Goal: Information Seeking & Learning: Learn about a topic

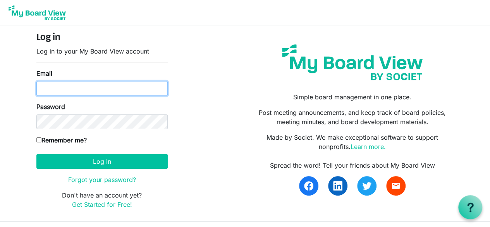
click at [72, 85] on input "Email" at bounding box center [101, 88] width 131 height 15
type input "molawmes72@gmail.com"
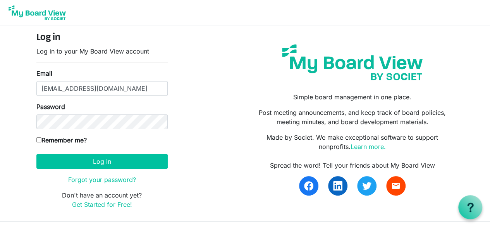
click at [48, 139] on label "Remember me?" at bounding box center [61, 139] width 50 height 9
click at [41, 139] on input "Remember me?" at bounding box center [38, 139] width 5 height 5
checkbox input "true"
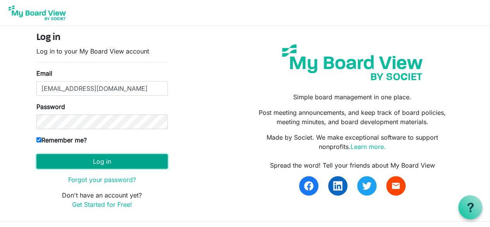
click at [86, 161] on button "Log in" at bounding box center [101, 161] width 131 height 15
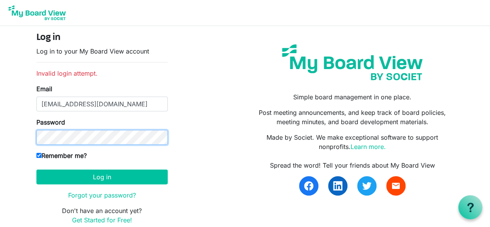
click at [36, 169] on button "Log in" at bounding box center [101, 176] width 131 height 15
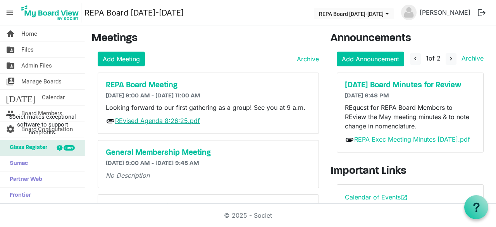
click at [153, 120] on link "REvised Agenda 8:26:25.pdf" at bounding box center [157, 121] width 85 height 8
click at [36, 49] on link "folder_shared Files" at bounding box center [42, 50] width 85 height 16
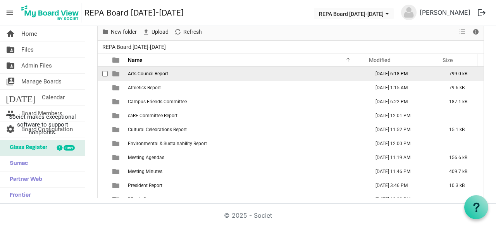
click at [150, 72] on span "Arts Council Report" at bounding box center [148, 73] width 40 height 5
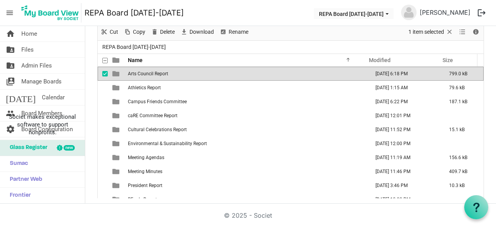
click at [150, 72] on span "Arts Council Report" at bounding box center [148, 73] width 40 height 5
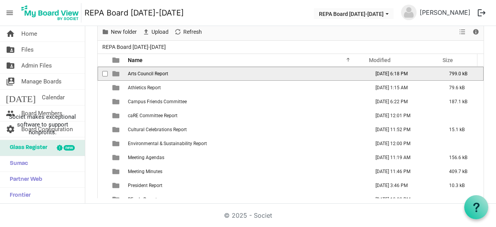
click at [150, 72] on span "Arts Council Report" at bounding box center [148, 73] width 40 height 5
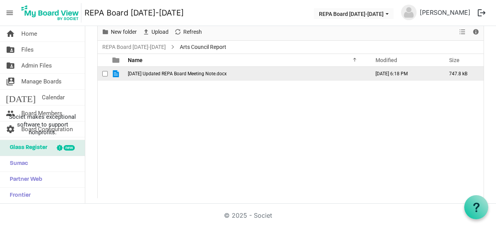
click at [157, 72] on span "August 25 Updated REPA Board Meeting Note.docx" at bounding box center [177, 73] width 99 height 5
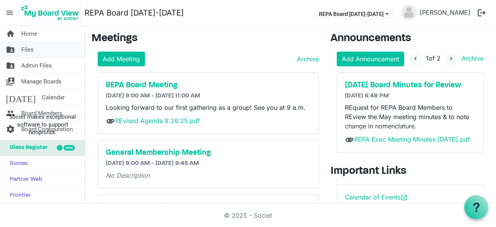
click at [36, 52] on link "folder_shared Files" at bounding box center [42, 50] width 85 height 16
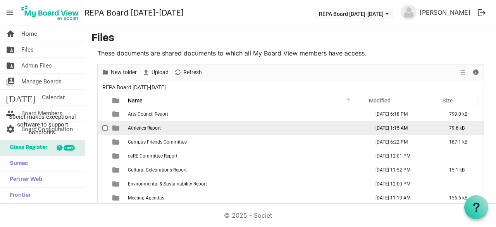
click at [145, 125] on span "Athletics Report" at bounding box center [144, 127] width 33 height 5
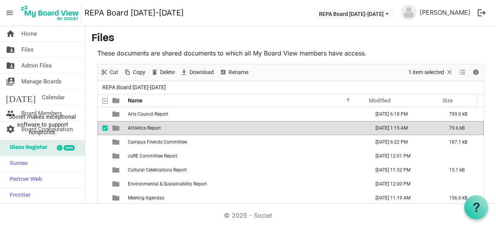
click at [133, 129] on span "Athletics Report" at bounding box center [144, 127] width 33 height 5
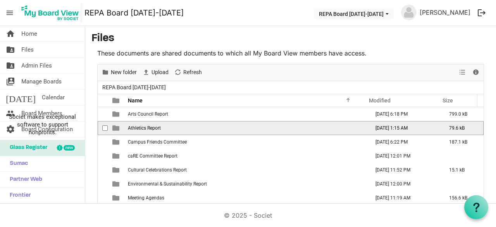
click at [133, 129] on span "Athletics Report" at bounding box center [144, 127] width 33 height 5
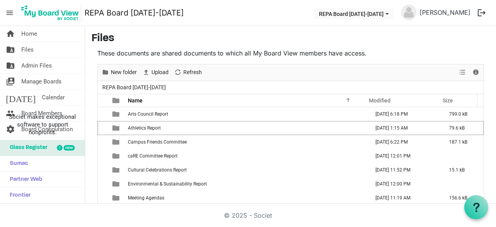
scroll to position [34, 0]
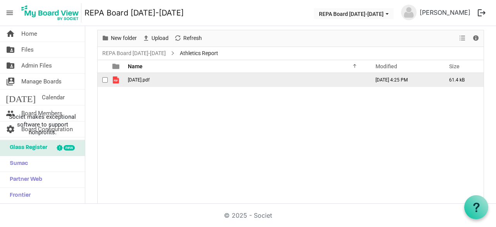
click at [143, 79] on span "August 20.pdf" at bounding box center [139, 79] width 22 height 5
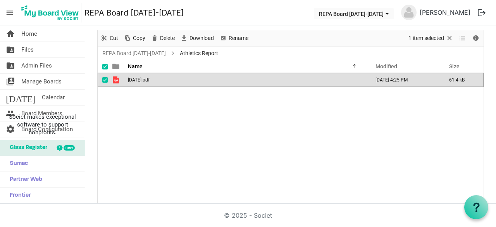
click at [143, 79] on span "August 20.pdf" at bounding box center [139, 79] width 22 height 5
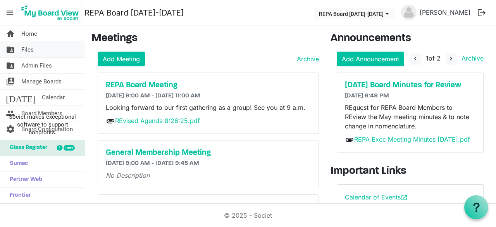
click at [45, 52] on link "folder_shared Files" at bounding box center [42, 50] width 85 height 16
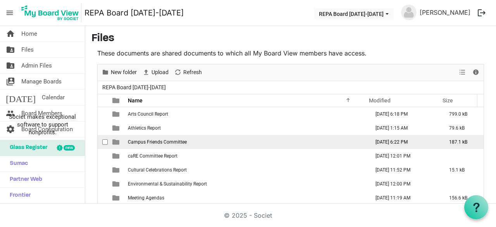
click at [167, 141] on span "Campus Friends Committee" at bounding box center [157, 141] width 59 height 5
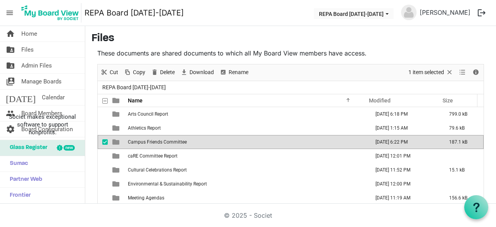
click at [167, 141] on span "Campus Friends Committee" at bounding box center [157, 141] width 59 height 5
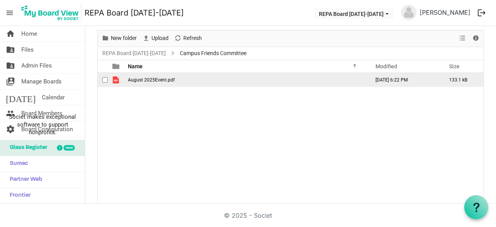
click at [144, 78] on span "August 2025Event.pdf" at bounding box center [151, 79] width 47 height 5
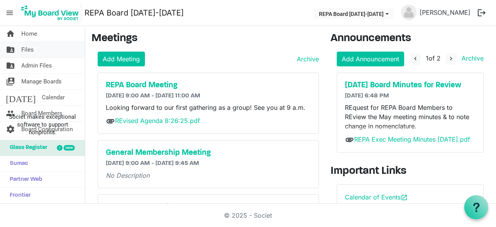
click at [35, 50] on link "folder_shared Files" at bounding box center [42, 50] width 85 height 16
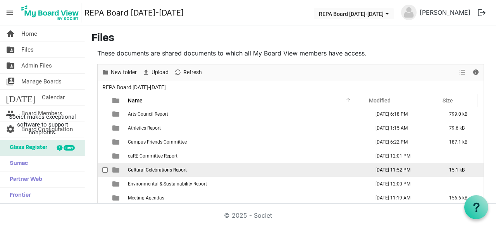
click at [157, 169] on span "Cultural Celebrations Report" at bounding box center [157, 169] width 59 height 5
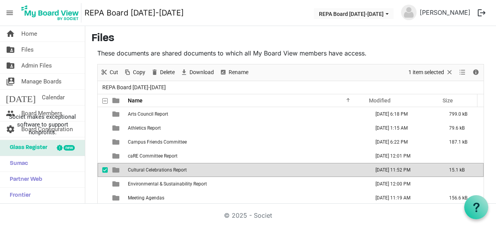
click at [157, 169] on span "Cultural Celebrations Report" at bounding box center [157, 169] width 59 height 5
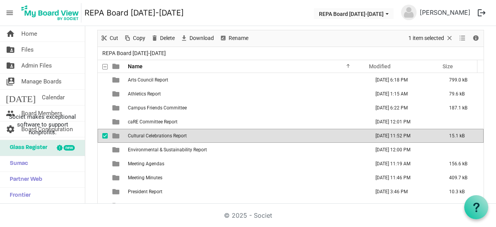
click at [0, 0] on div at bounding box center [0, 0] width 0 height 0
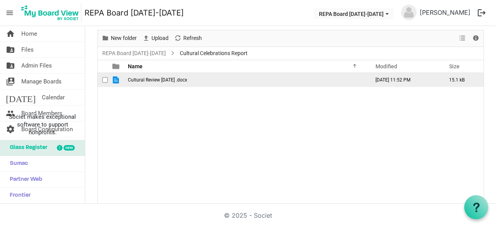
click at [141, 77] on span "Cultural Review [DATE] .docx" at bounding box center [157, 79] width 59 height 5
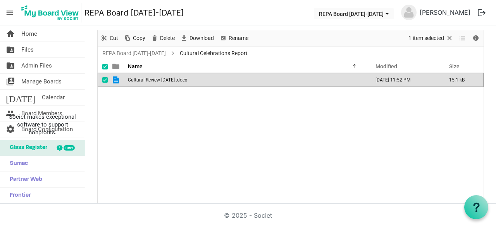
click at [141, 77] on span "Cultural Review Aug 2025 .docx" at bounding box center [157, 79] width 59 height 5
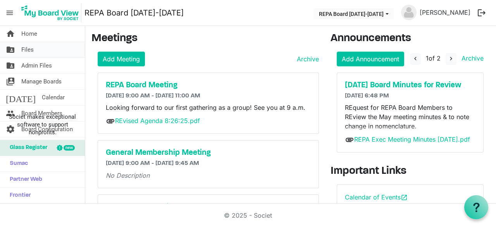
click at [29, 46] on span "Files" at bounding box center [27, 50] width 12 height 16
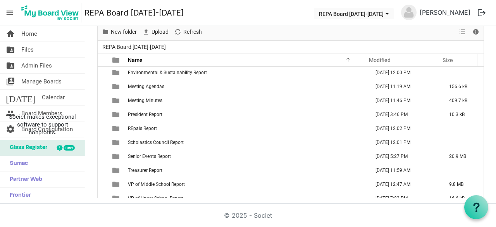
scroll to position [78, 0]
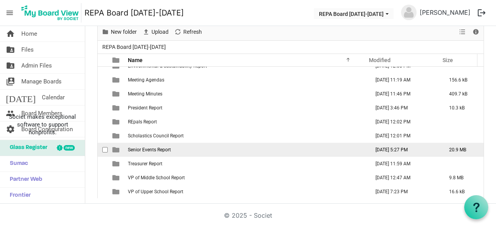
click at [172, 147] on td "Senior Events Report" at bounding box center [247, 150] width 242 height 14
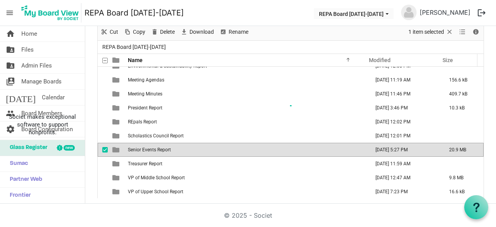
scroll to position [0, 0]
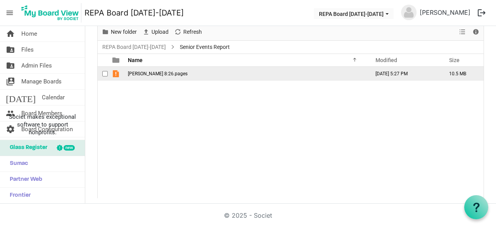
click at [153, 71] on span "REPA EC 8:26.pages" at bounding box center [158, 73] width 60 height 5
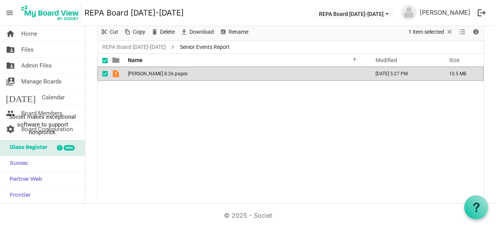
click at [153, 71] on span "REPA EC 8:26.pages" at bounding box center [158, 73] width 60 height 5
click at [151, 71] on span "REPA EC 8:26.pages" at bounding box center [158, 73] width 60 height 5
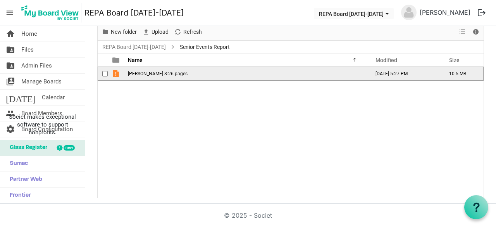
click at [151, 71] on span "REPA EC 8:26.pages" at bounding box center [158, 73] width 60 height 5
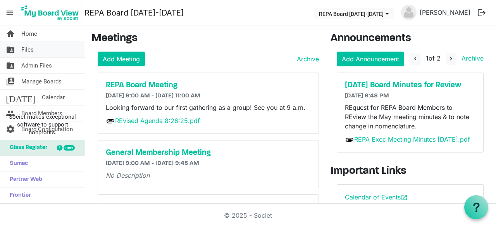
drag, startPoint x: 38, startPoint y: 45, endPoint x: 38, endPoint y: 49, distance: 4.0
click at [38, 45] on link "folder_shared Files" at bounding box center [42, 50] width 85 height 16
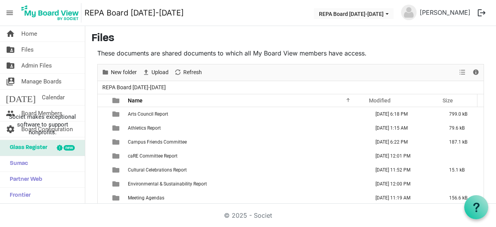
drag, startPoint x: 491, startPoint y: 68, endPoint x: 491, endPoint y: 102, distance: 34.5
click at [491, 103] on div "home Home folder_shared Files folder_shared Admin Files switch_account Manage B…" at bounding box center [248, 114] width 496 height 177
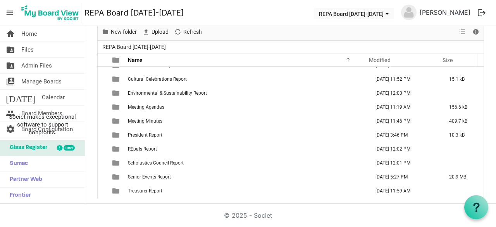
scroll to position [78, 0]
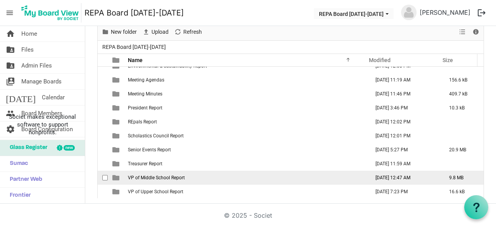
click at [184, 177] on span "VP of Middle School Report" at bounding box center [156, 177] width 57 height 5
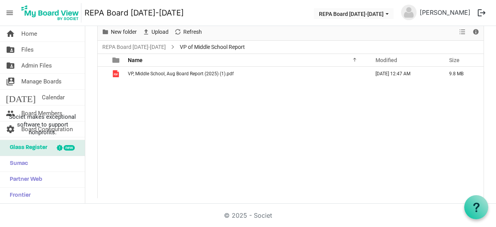
scroll to position [0, 0]
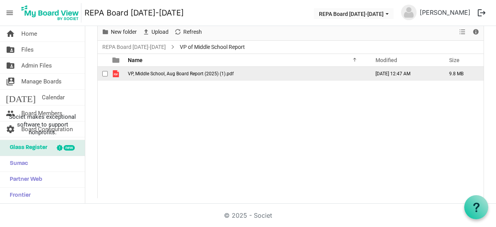
click at [177, 73] on span "VP, Middle School, Aug Board Report (2025) (1).pdf" at bounding box center [181, 73] width 106 height 5
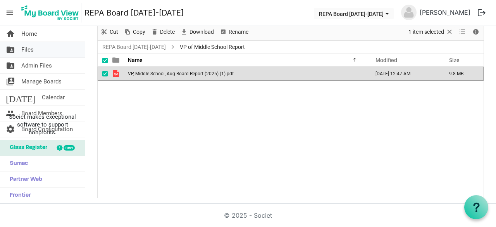
click at [23, 48] on span "Files" at bounding box center [27, 50] width 12 height 16
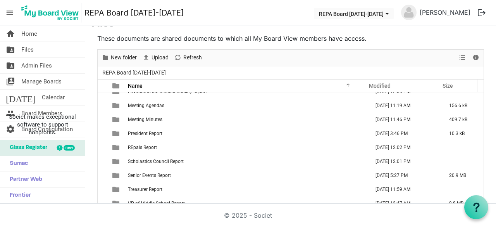
scroll to position [40, 0]
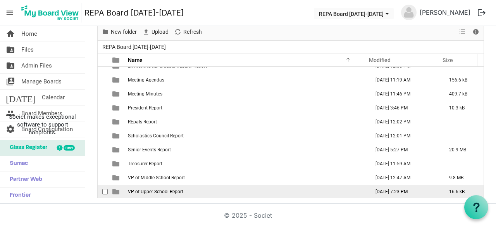
click at [172, 190] on span "VP of Upper School Report" at bounding box center [155, 191] width 55 height 5
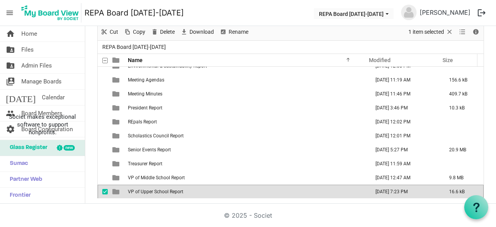
click at [172, 190] on span "VP of Upper School Report" at bounding box center [155, 191] width 55 height 5
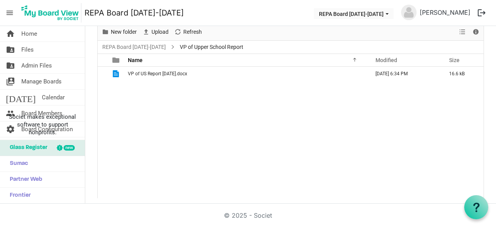
scroll to position [0, 0]
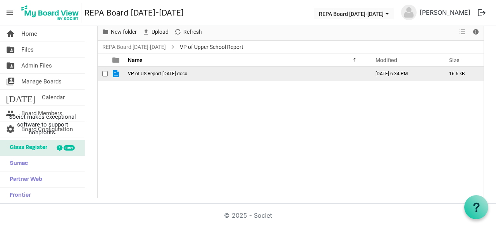
click at [163, 69] on td "VP of US Report August 2025.docx" at bounding box center [247, 74] width 242 height 14
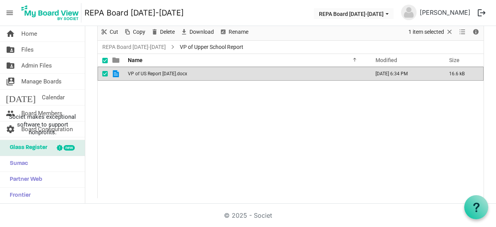
click at [163, 69] on td "VP of US Report August 2025.docx" at bounding box center [247, 74] width 242 height 14
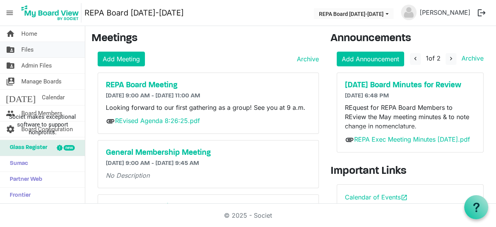
click at [32, 51] on span "Files" at bounding box center [27, 50] width 12 height 16
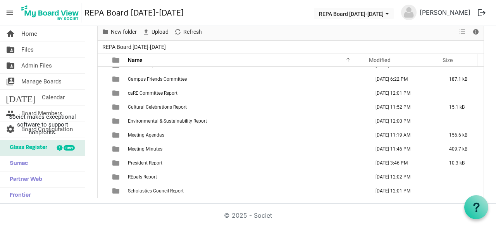
scroll to position [78, 0]
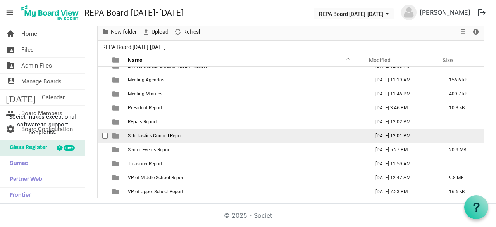
click at [170, 131] on td "Scholastics Council Report" at bounding box center [247, 136] width 242 height 14
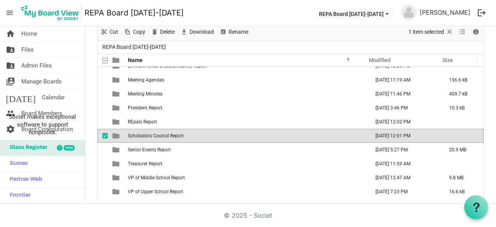
click at [159, 135] on span "Scholastics Council Report" at bounding box center [156, 135] width 56 height 5
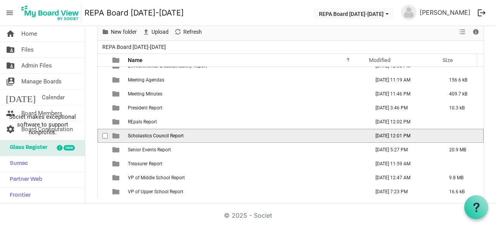
click at [159, 135] on span "Scholastics Council Report" at bounding box center [156, 135] width 56 height 5
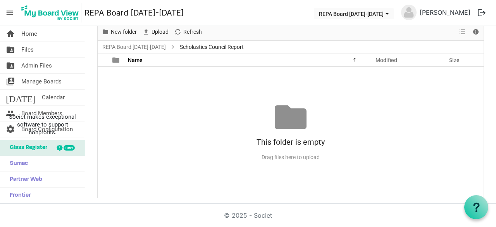
scroll to position [0, 0]
click at [156, 32] on span "Upload" at bounding box center [160, 32] width 19 height 10
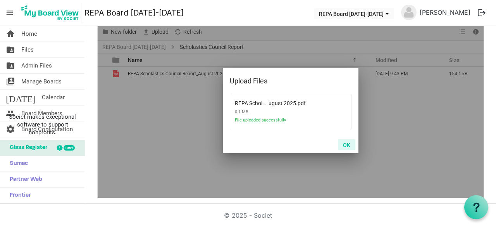
click at [346, 143] on button "OK" at bounding box center [346, 144] width 17 height 11
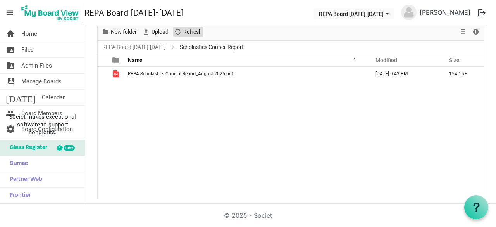
click at [200, 31] on span "Refresh" at bounding box center [193, 32] width 20 height 10
click at [33, 50] on span "Files" at bounding box center [27, 50] width 12 height 16
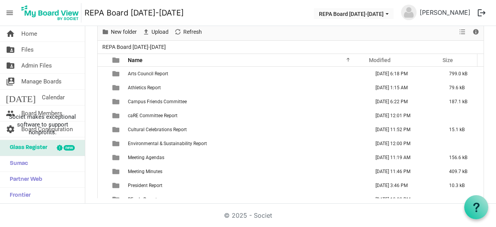
click at [481, 11] on button "logout" at bounding box center [482, 13] width 16 height 16
